Goal: Obtain resource: Download file/media

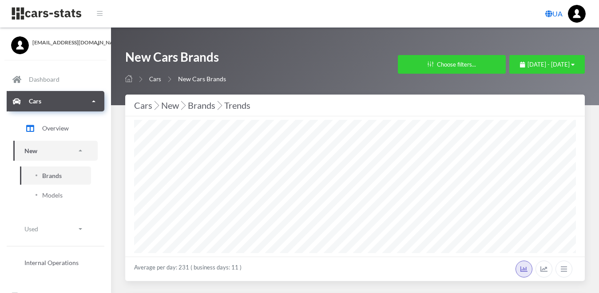
select select "25"
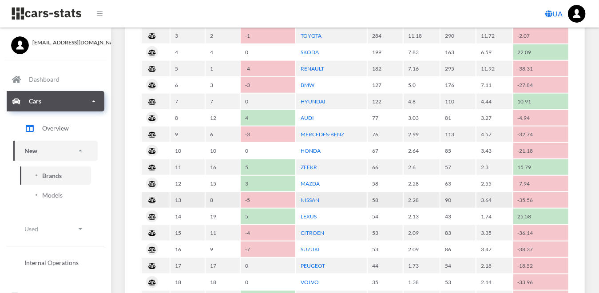
scroll to position [311, 0]
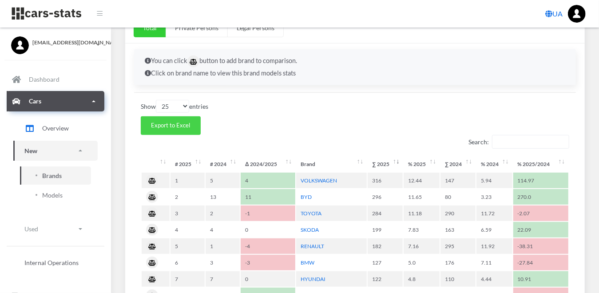
click at [170, 122] on span "Export to Excel" at bounding box center [170, 125] width 39 height 7
click at [41, 191] on link "Models" at bounding box center [55, 195] width 71 height 18
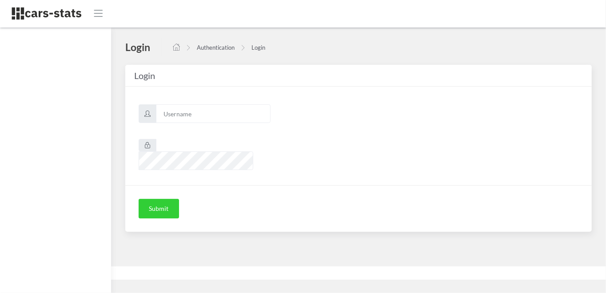
scroll to position [7, 7]
type input "skoda"
click at [152, 199] on button "Submit" at bounding box center [159, 209] width 40 height 20
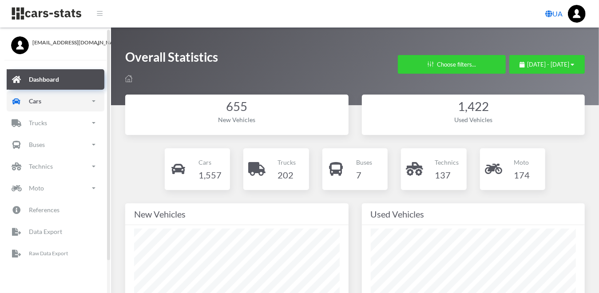
click at [32, 106] on p "Cars" at bounding box center [35, 101] width 12 height 11
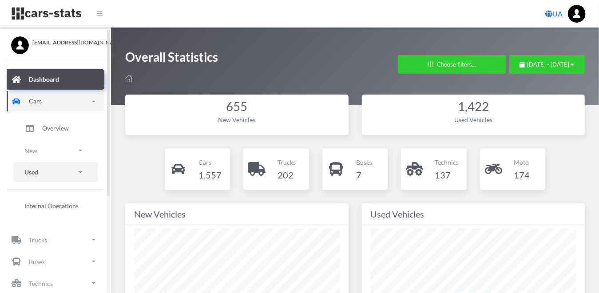
click at [47, 174] on link "Used" at bounding box center [55, 172] width 84 height 20
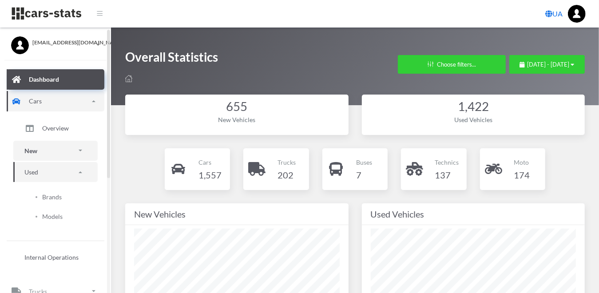
click at [38, 153] on link "New" at bounding box center [55, 151] width 84 height 20
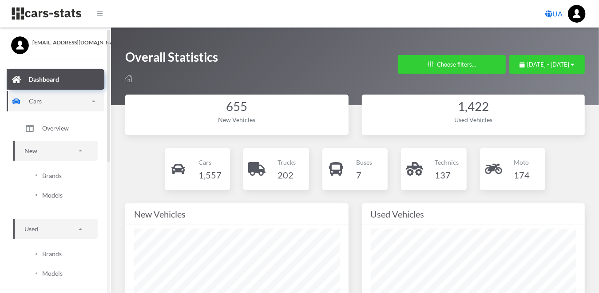
click at [52, 197] on span "Models" at bounding box center [52, 195] width 20 height 9
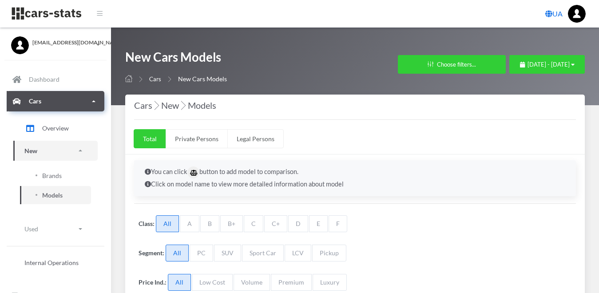
select select "25"
click at [570, 66] on div "October 8, 2025 - October 8, 2025" at bounding box center [547, 64] width 55 height 9
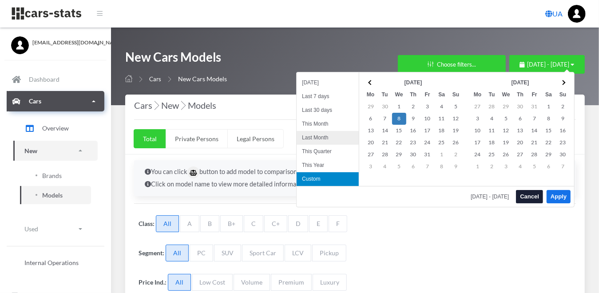
click at [321, 135] on li "Last Month" at bounding box center [328, 138] width 62 height 14
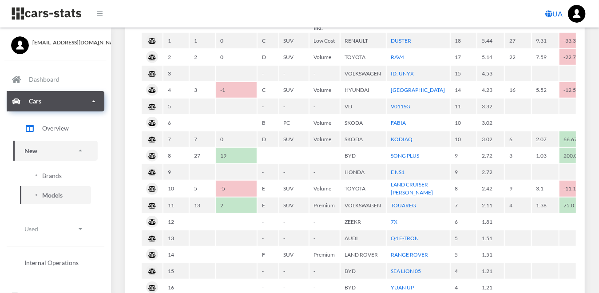
scroll to position [400, 0]
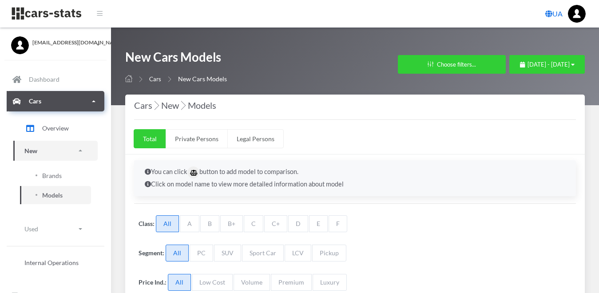
select select "25"
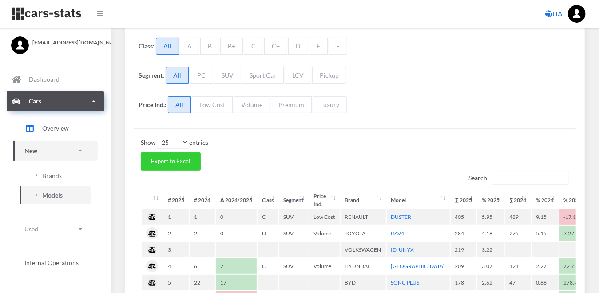
scroll to position [7, 7]
click at [176, 159] on span "Export to Excel" at bounding box center [170, 161] width 39 height 7
drag, startPoint x: 347, startPoint y: 116, endPoint x: 363, endPoint y: 104, distance: 20.1
click at [347, 116] on div "Price Ind.: All Low Cost Volume Premium Luxury" at bounding box center [355, 106] width 442 height 29
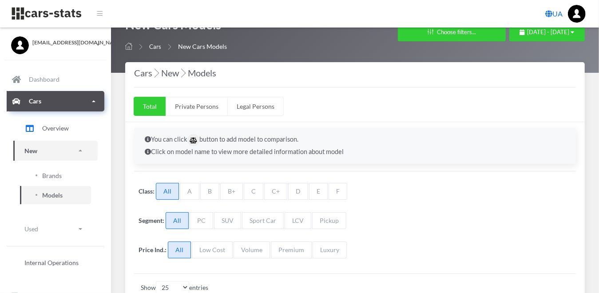
scroll to position [0, 0]
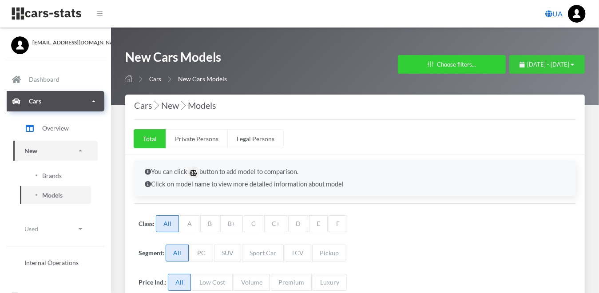
click at [568, 64] on span "September 1, 2025 - September 30, 2025" at bounding box center [549, 64] width 42 height 7
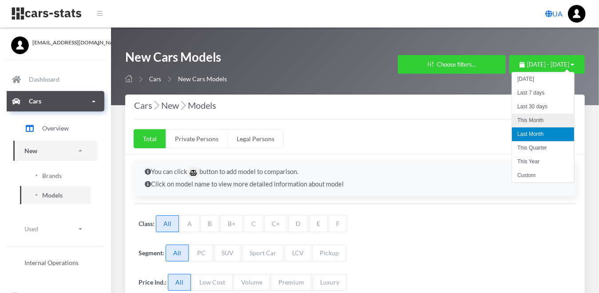
click at [542, 119] on li "This Month" at bounding box center [543, 121] width 62 height 14
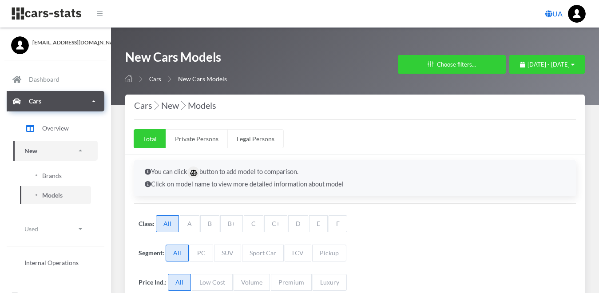
select select "25"
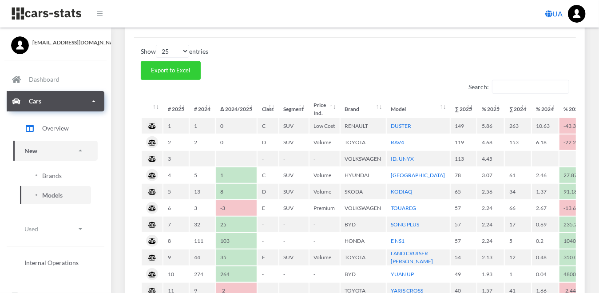
scroll to position [254, 0]
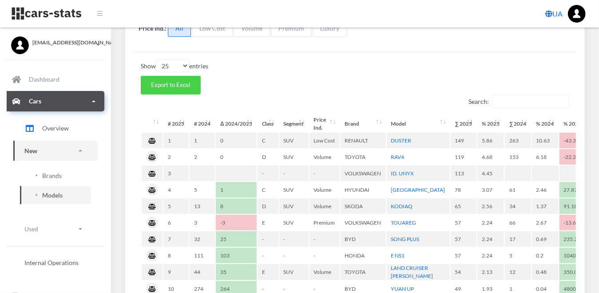
click at [162, 84] on span "Export to Excel" at bounding box center [170, 84] width 39 height 7
